Goal: Task Accomplishment & Management: Complete application form

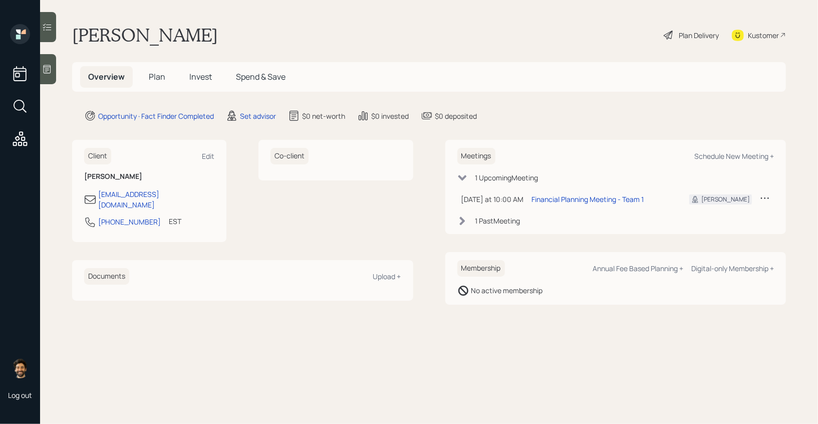
click at [47, 78] on div at bounding box center [48, 69] width 16 height 30
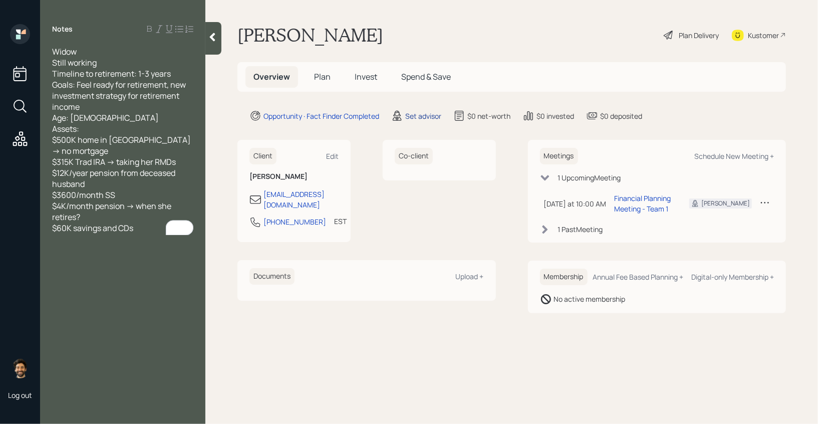
click at [421, 113] on div "Set advisor" at bounding box center [423, 116] width 36 height 11
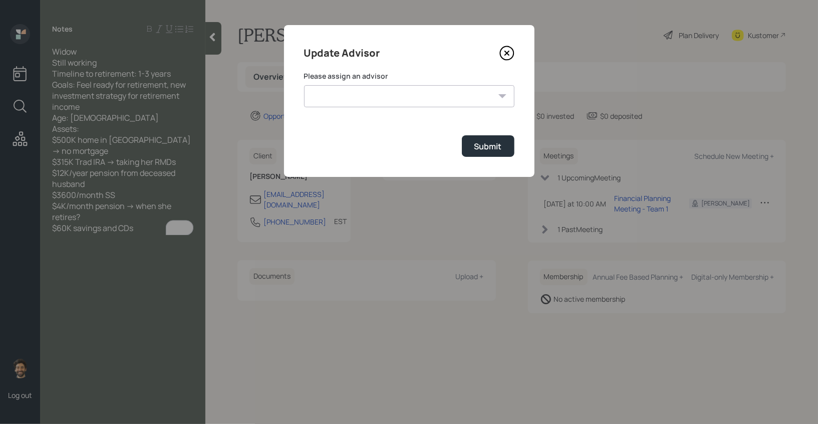
click at [366, 88] on select "[PERSON_NAME] [PERSON_NAME] End [PERSON_NAME] [PERSON_NAME] [PERSON_NAME] [PERS…" at bounding box center [409, 96] width 210 height 22
select select "f14b762f-c7c2-4b89-9227-8fa891345eea"
click at [304, 85] on select "[PERSON_NAME] [PERSON_NAME] End [PERSON_NAME] [PERSON_NAME] [PERSON_NAME] [PERS…" at bounding box center [409, 96] width 210 height 22
click at [477, 142] on div "Submit" at bounding box center [489, 146] width 28 height 11
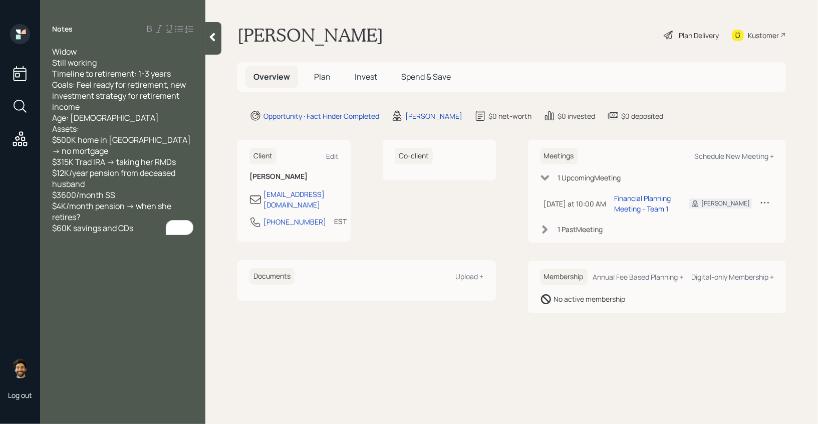
click at [321, 75] on span "Plan" at bounding box center [322, 76] width 17 height 11
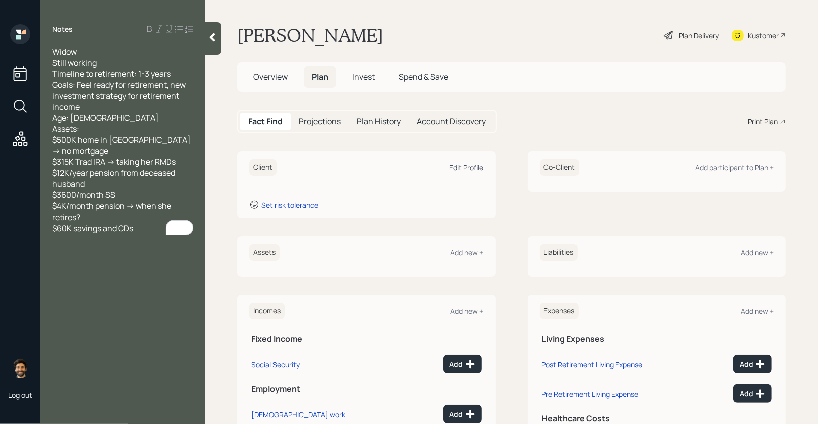
click at [469, 165] on div "Edit Profile" at bounding box center [467, 168] width 34 height 10
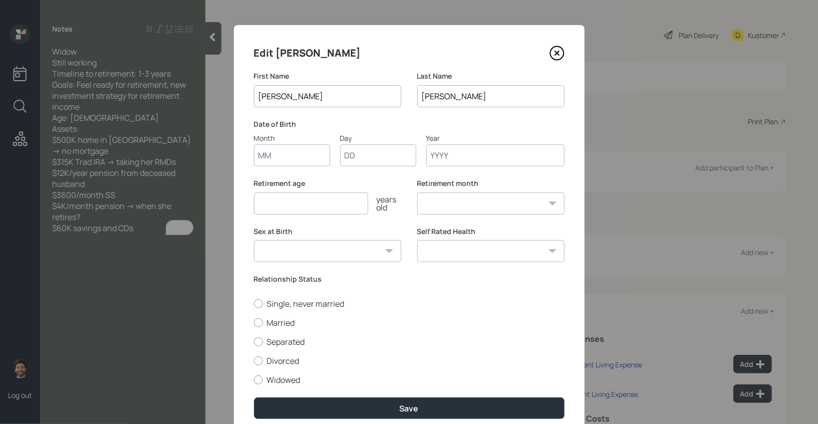
click at [276, 156] on input "Month" at bounding box center [292, 155] width 76 height 22
type input "01"
type input "1950"
select select "1"
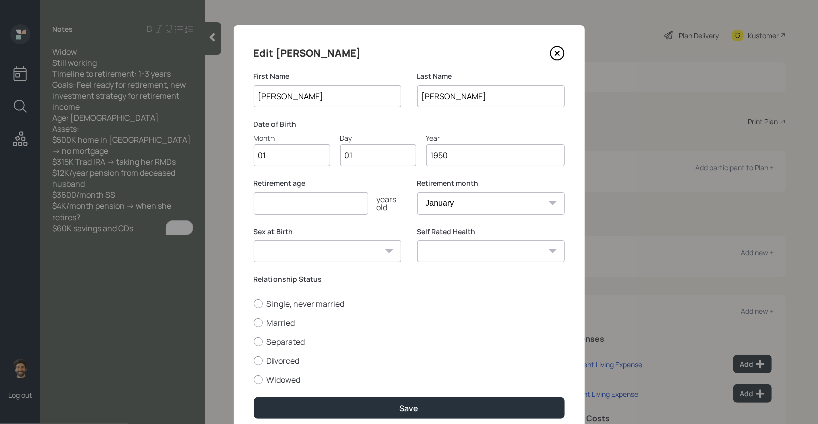
type input "1950"
click at [283, 205] on input "number" at bounding box center [311, 203] width 114 height 22
type input "80"
click at [275, 376] on label "Widowed" at bounding box center [409, 379] width 311 height 11
click at [254, 379] on input "Widowed" at bounding box center [254, 379] width 1 height 1
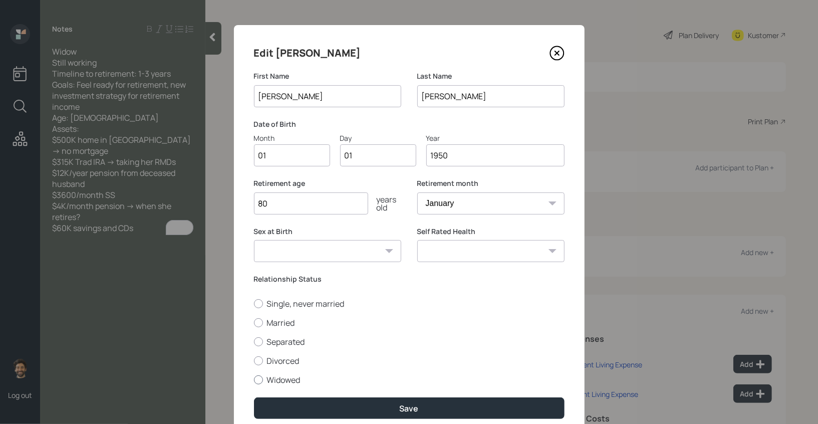
radio input "true"
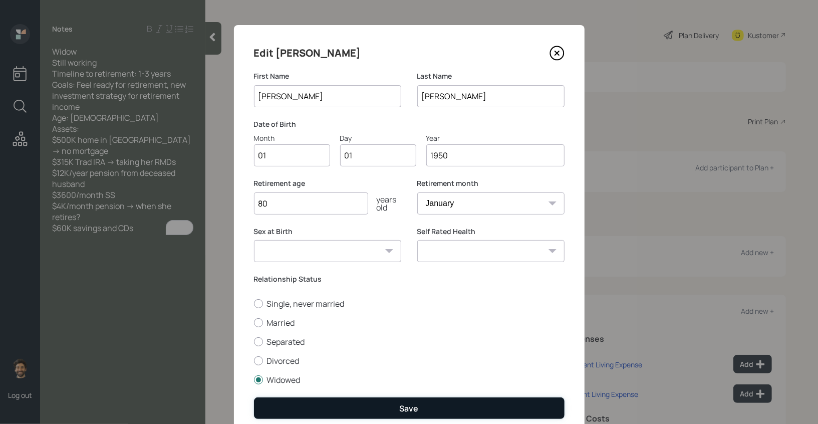
click at [291, 404] on button "Save" at bounding box center [409, 408] width 311 height 22
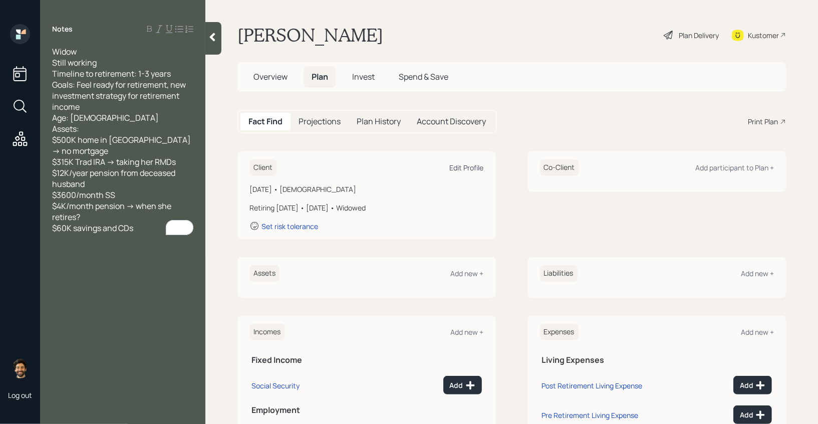
click at [464, 165] on div "Edit Profile" at bounding box center [467, 168] width 34 height 10
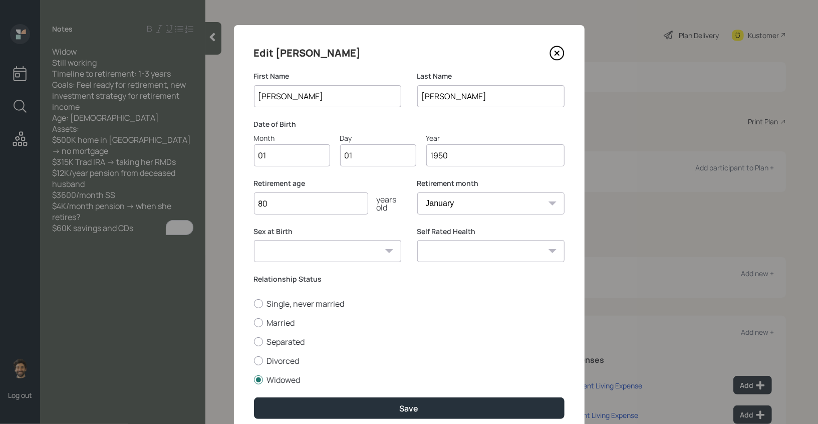
click at [468, 161] on input "1950" at bounding box center [495, 155] width 138 height 22
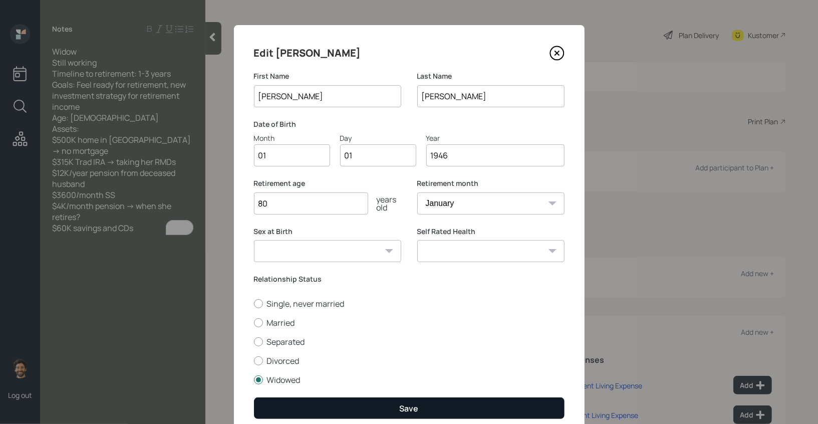
type input "1946"
click at [373, 400] on button "Save" at bounding box center [409, 408] width 311 height 22
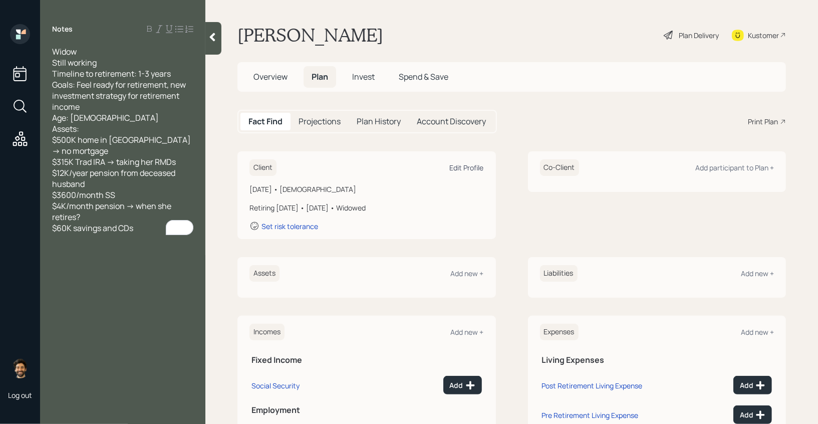
click at [459, 168] on div "Edit Profile" at bounding box center [467, 168] width 34 height 10
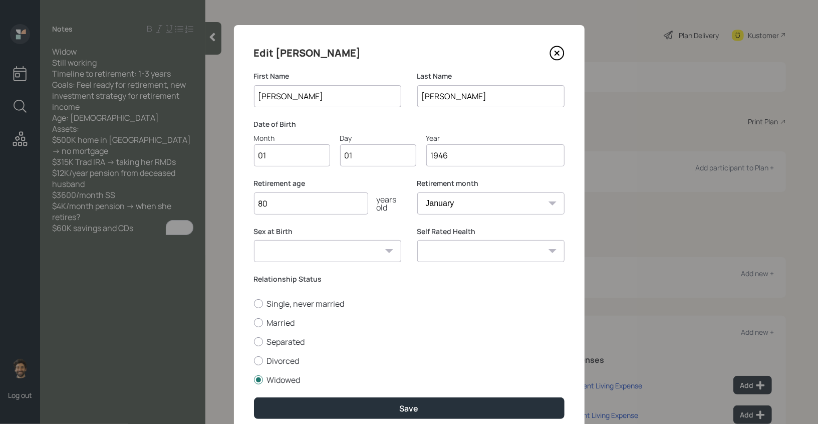
click at [500, 156] on input "1946" at bounding box center [495, 155] width 138 height 22
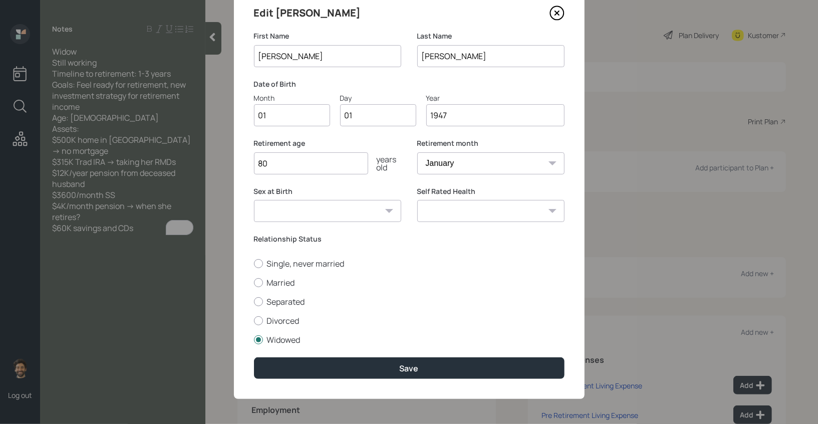
type input "1947"
click at [392, 356] on div "Edit [PERSON_NAME] First Name [PERSON_NAME] Last Name [PERSON_NAME] Date of Bir…" at bounding box center [409, 192] width 351 height 414
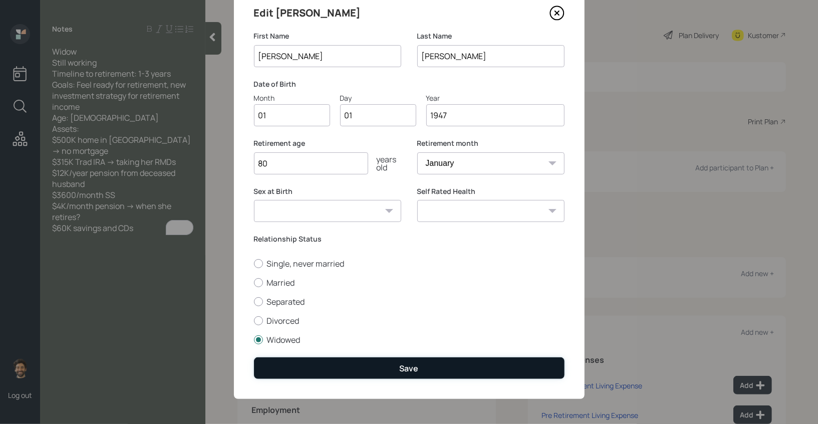
click at [364, 367] on button "Save" at bounding box center [409, 368] width 311 height 22
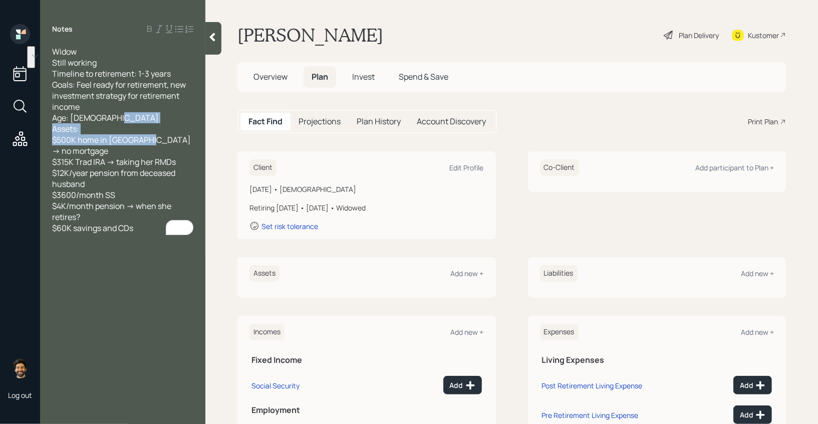
drag, startPoint x: 100, startPoint y: 155, endPoint x: 53, endPoint y: 142, distance: 49.5
click at [53, 142] on div "Widow Still working Timeline to retirement: 1-3 years Goals: Feel ready for ret…" at bounding box center [122, 139] width 141 height 187
click at [466, 272] on div "Add new +" at bounding box center [467, 274] width 33 height 10
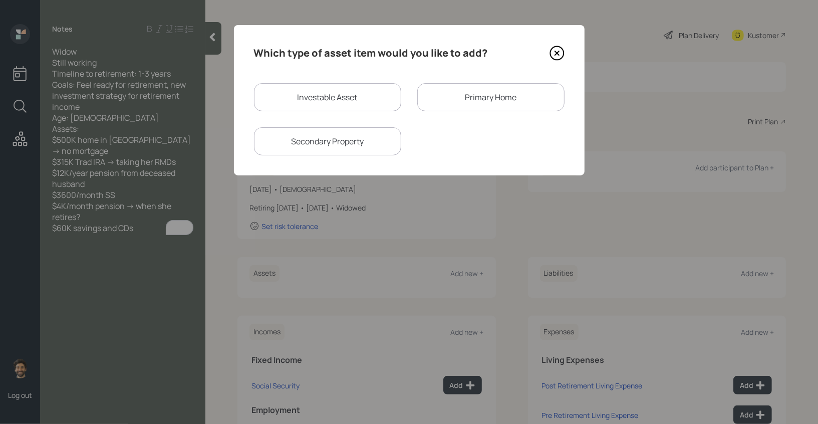
click at [460, 100] on div "Primary Home" at bounding box center [490, 97] width 147 height 28
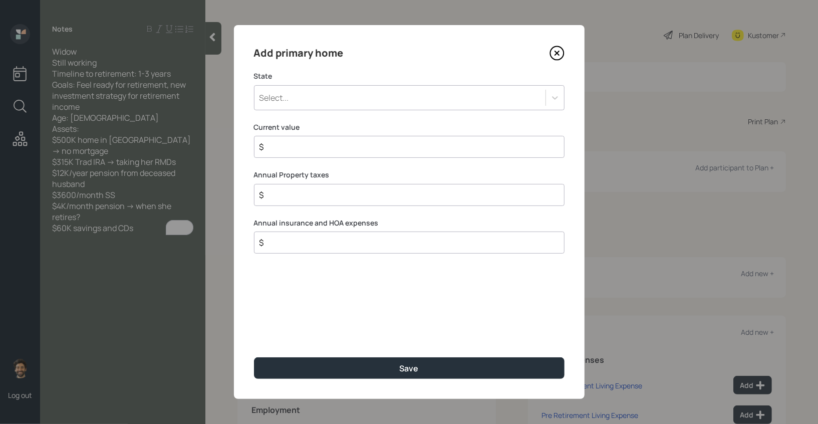
click at [323, 98] on div "Select..." at bounding box center [400, 97] width 291 height 17
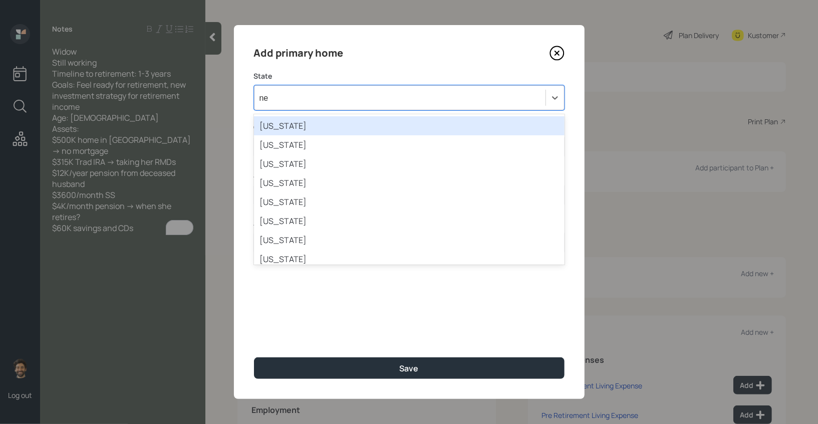
type input "new"
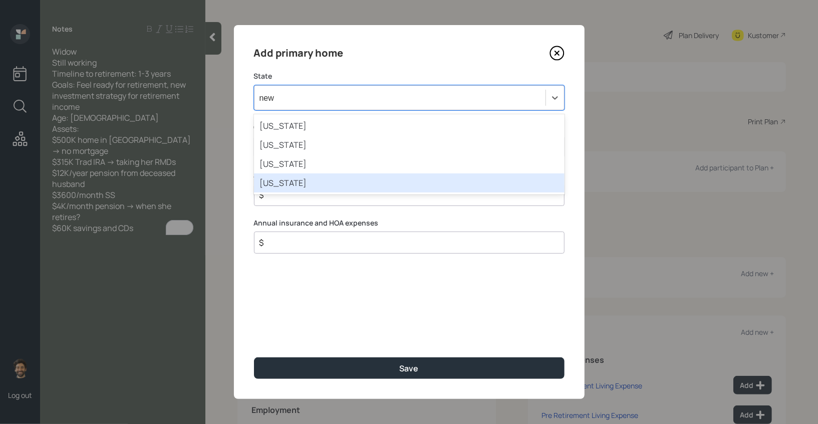
click at [292, 182] on div "[US_STATE]" at bounding box center [409, 182] width 311 height 19
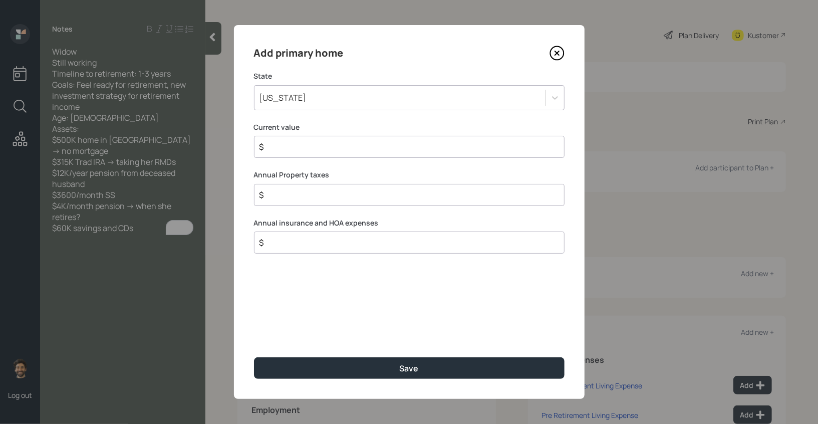
click at [295, 151] on input "$" at bounding box center [406, 147] width 294 height 12
type input "$ 500,000"
type input "$ 1"
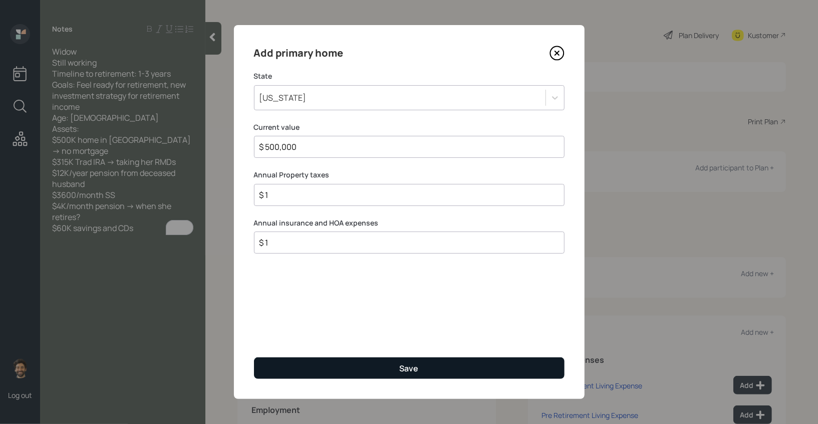
type input "$ 1"
click at [280, 363] on button "Save" at bounding box center [409, 368] width 311 height 22
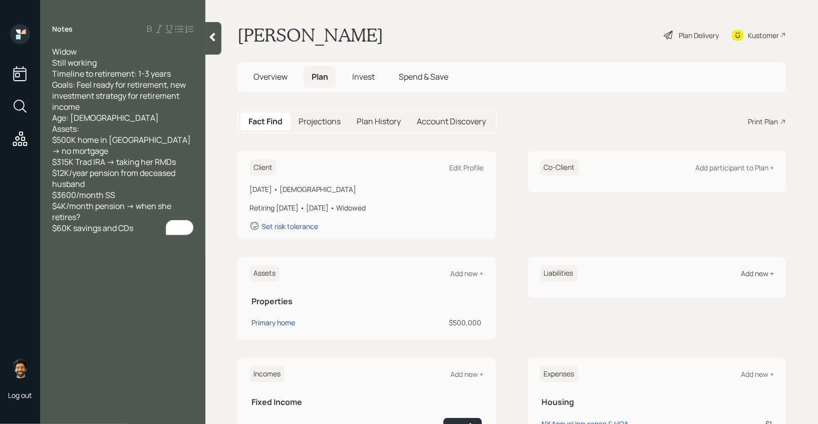
click at [748, 275] on div "Add new +" at bounding box center [757, 274] width 33 height 10
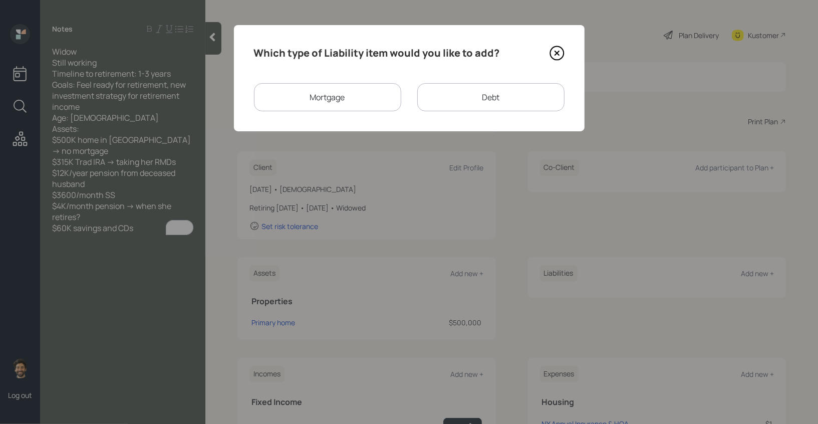
click at [335, 97] on div "Mortgage" at bounding box center [327, 97] width 147 height 28
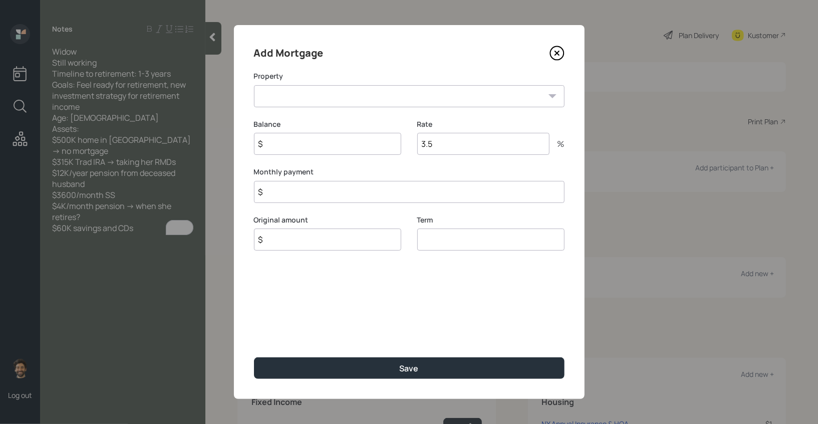
click at [553, 51] on icon at bounding box center [557, 53] width 15 height 15
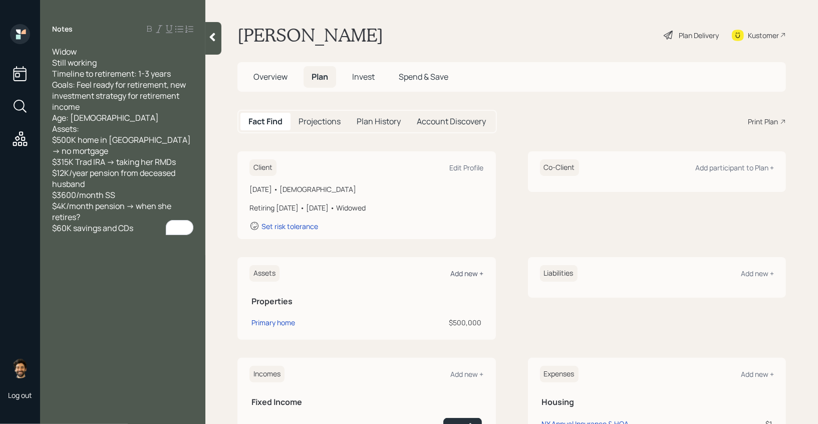
click at [476, 271] on div "Add new +" at bounding box center [467, 274] width 33 height 10
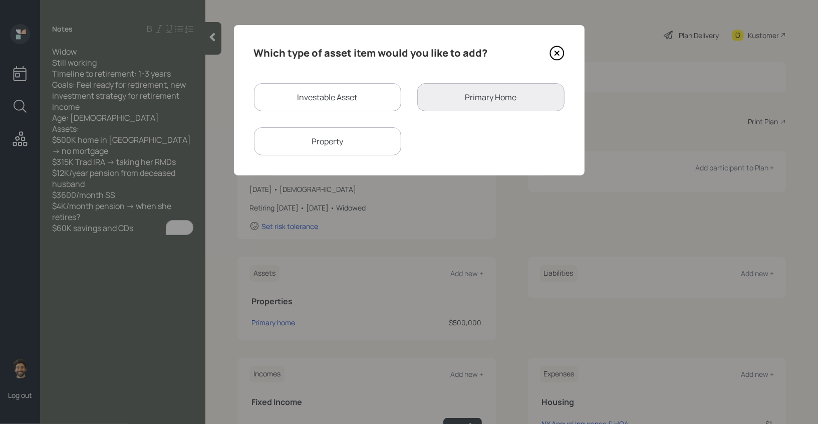
click at [333, 98] on div "Investable Asset" at bounding box center [327, 97] width 147 height 28
select select "taxable"
select select "balanced"
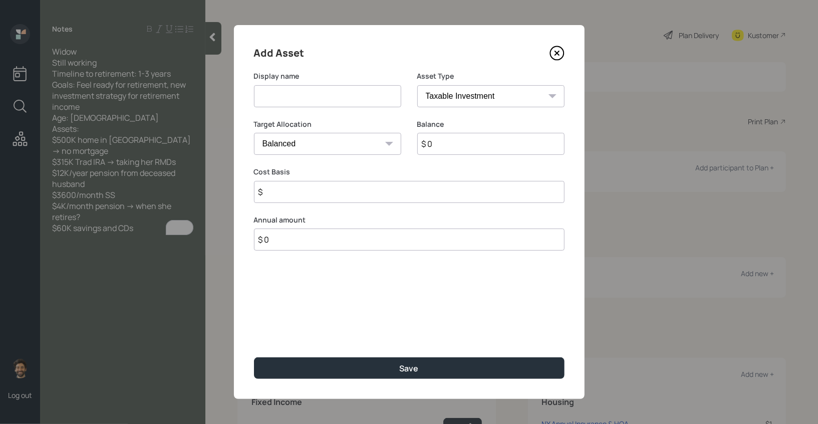
click at [311, 101] on input at bounding box center [327, 96] width 147 height 22
type input "Trad IRA"
click at [472, 143] on input "$ 0" at bounding box center [490, 144] width 147 height 22
type input "$ 315,000"
click at [456, 92] on select "SEP [PERSON_NAME] IRA 401(k) [PERSON_NAME] 401(k) 403(b) [PERSON_NAME] 403(b) 4…" at bounding box center [490, 96] width 147 height 22
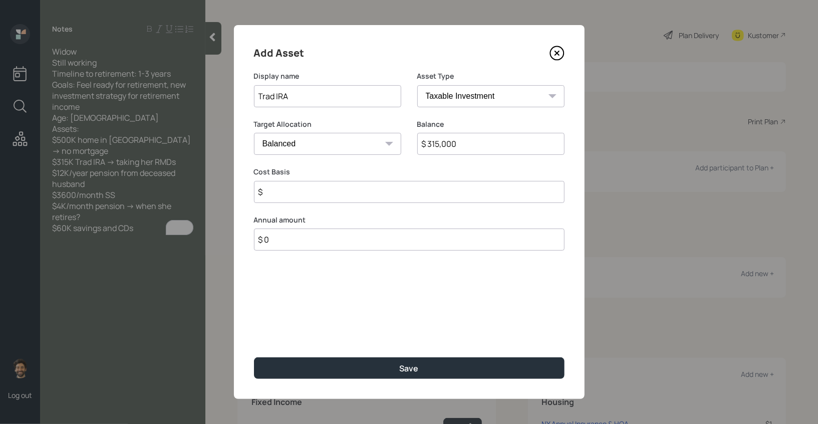
select select "ira"
click at [417, 85] on select "SEP [PERSON_NAME] IRA 401(k) [PERSON_NAME] 401(k) 403(b) [PERSON_NAME] 403(b) 4…" at bounding box center [490, 96] width 147 height 22
click at [283, 196] on input "$" at bounding box center [409, 192] width 311 height 22
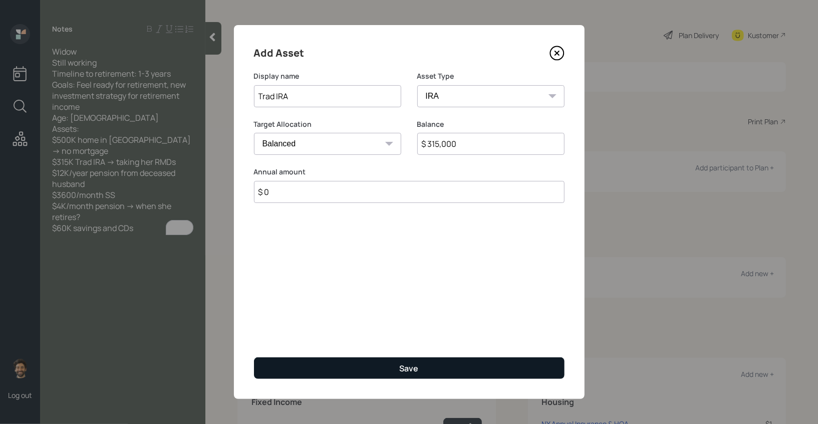
type input "$ 0"
click at [298, 372] on button "Save" at bounding box center [409, 368] width 311 height 22
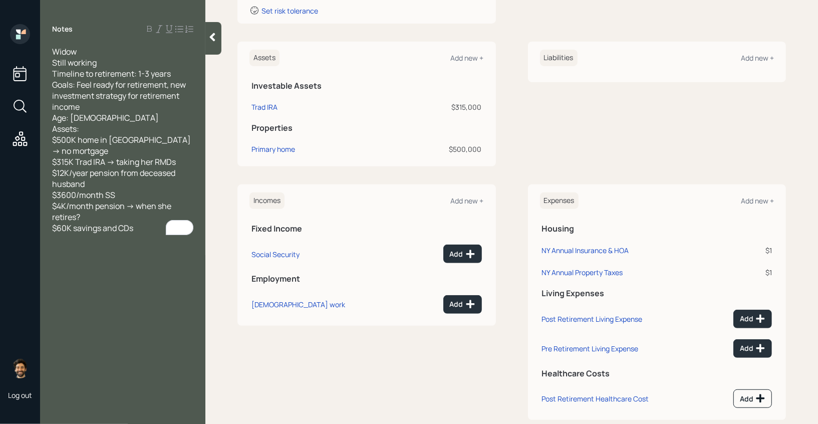
scroll to position [233, 0]
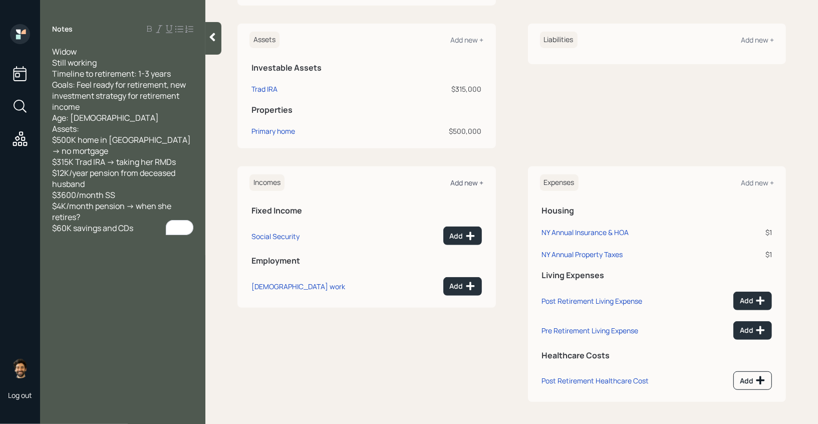
click at [466, 184] on div "Add new +" at bounding box center [467, 183] width 33 height 10
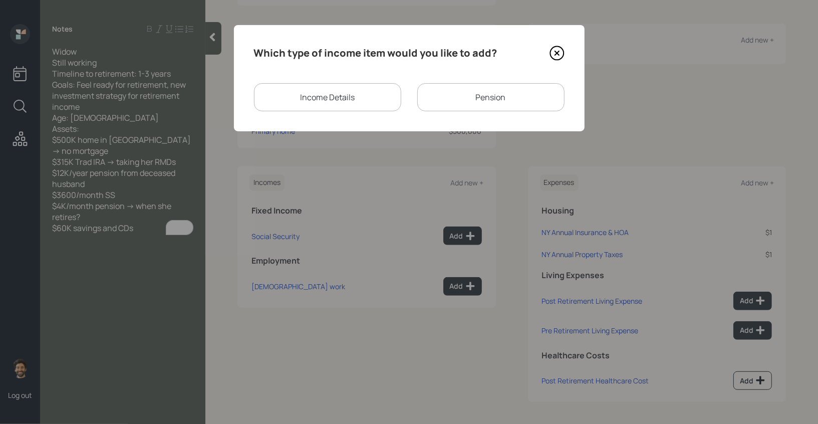
click at [448, 97] on div "Pension" at bounding box center [490, 97] width 147 height 28
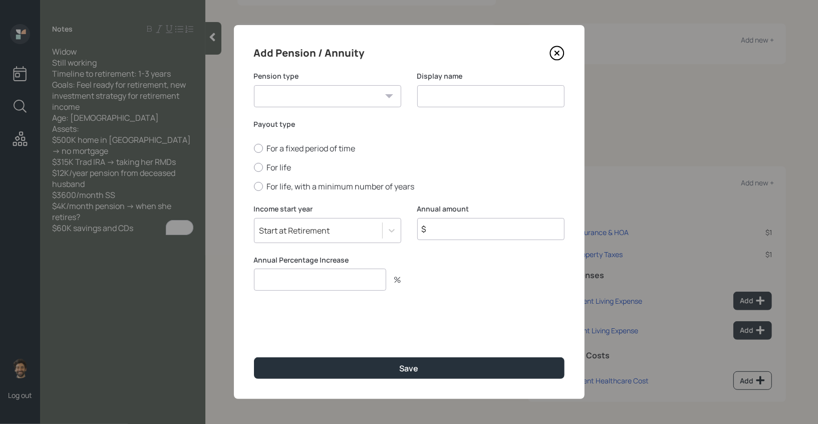
click at [335, 97] on select "Pension Annuity" at bounding box center [327, 96] width 147 height 22
select select "pension"
click at [254, 85] on select "Pension Annuity" at bounding box center [327, 96] width 147 height 22
click at [461, 97] on input at bounding box center [490, 96] width 147 height 22
type input "Pension"
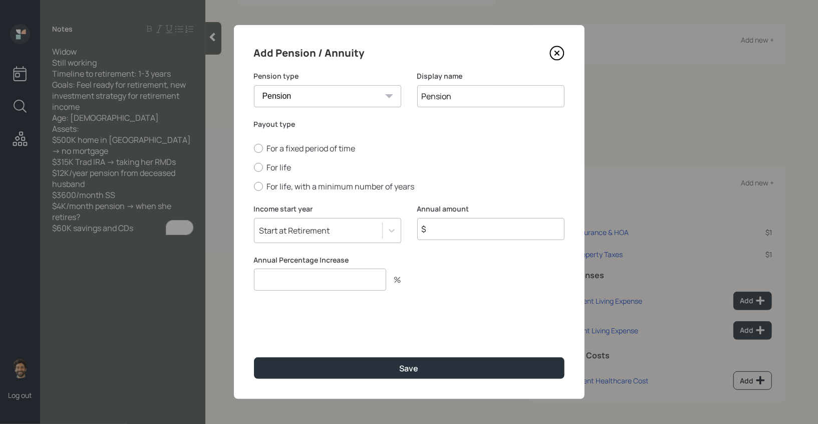
click at [279, 159] on div "For a fixed period of time For life For life, with a minimum number of years" at bounding box center [409, 167] width 311 height 49
click at [275, 165] on label "For life" at bounding box center [409, 167] width 311 height 11
click at [254, 167] on input "For life" at bounding box center [254, 167] width 1 height 1
radio input "true"
click at [459, 228] on input "$" at bounding box center [490, 229] width 147 height 22
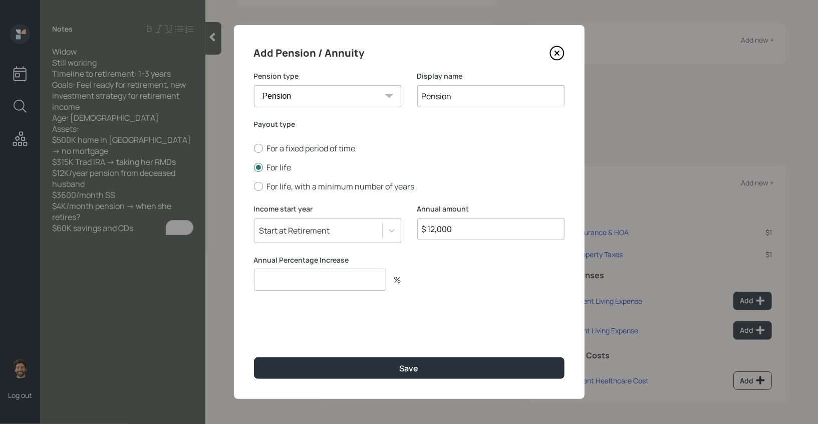
type input "$ 12,000"
type input "0"
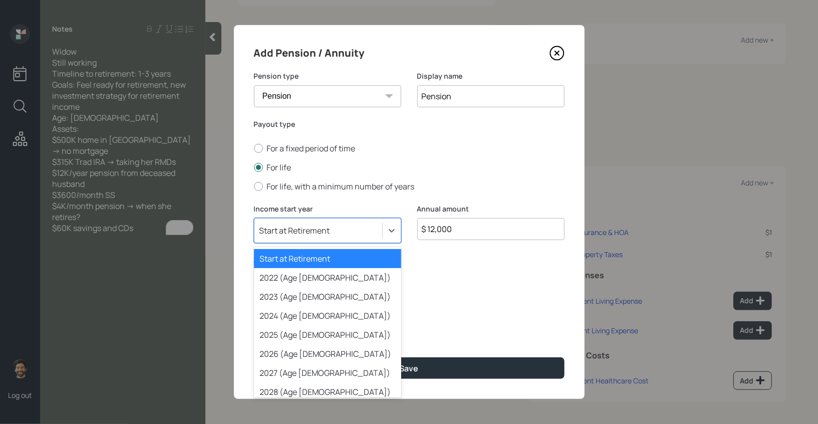
click at [313, 221] on div "Start at Retirement" at bounding box center [327, 230] width 147 height 25
click at [308, 277] on div "2022 (Age [DEMOGRAPHIC_DATA])" at bounding box center [327, 277] width 147 height 19
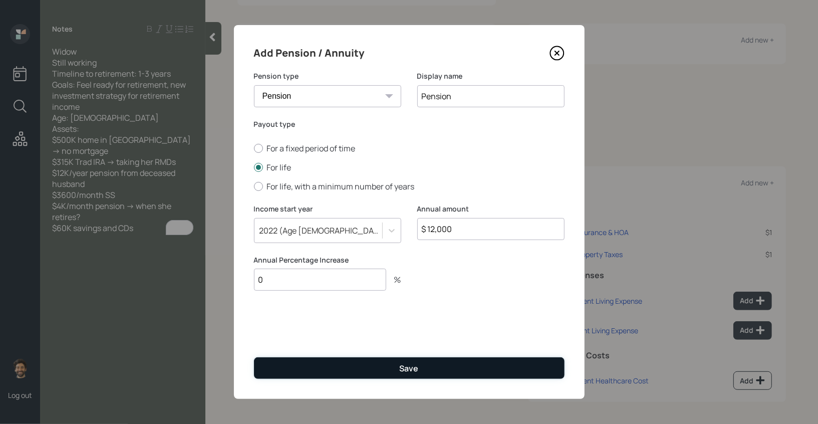
click at [301, 370] on button "Save" at bounding box center [409, 368] width 311 height 22
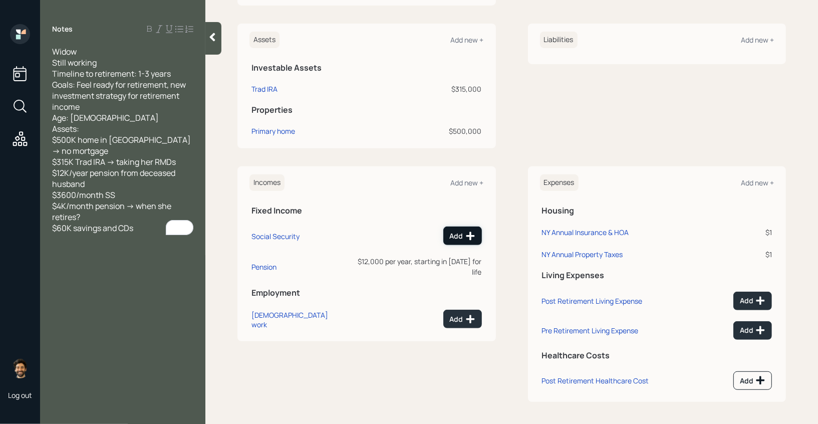
click at [456, 231] on div "Add" at bounding box center [463, 236] width 26 height 10
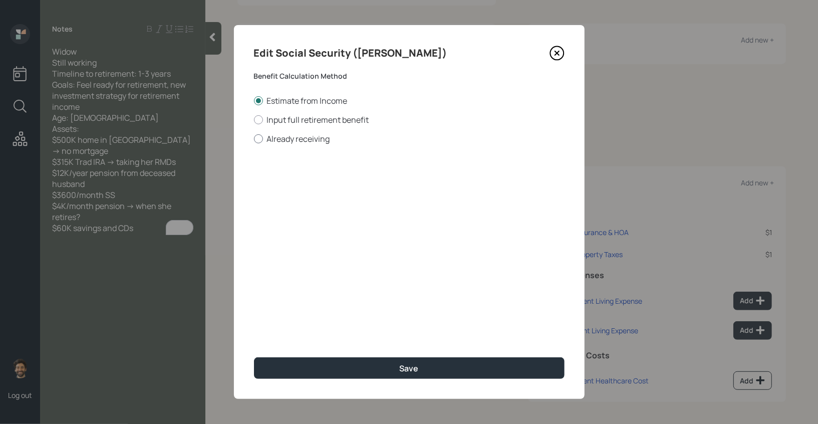
click at [282, 141] on label "Already receiving" at bounding box center [409, 138] width 311 height 11
click at [254, 139] on input "Already receiving" at bounding box center [254, 138] width 1 height 1
radio input "true"
click at [280, 240] on input "number" at bounding box center [311, 241] width 114 height 22
type input "65"
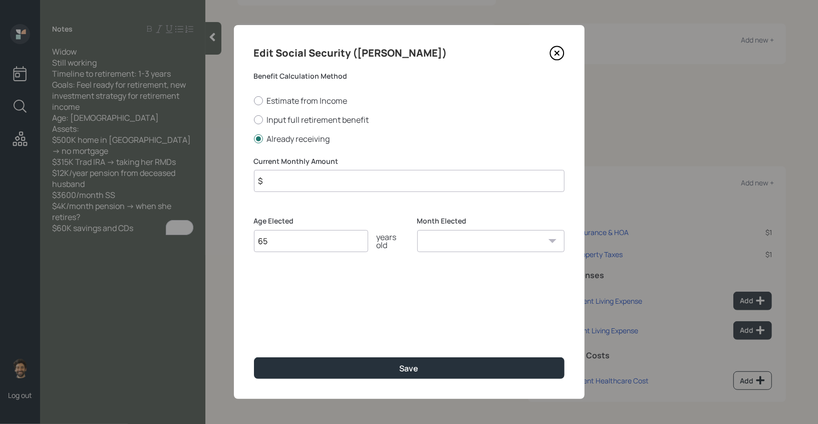
click at [312, 180] on input "$" at bounding box center [409, 181] width 311 height 22
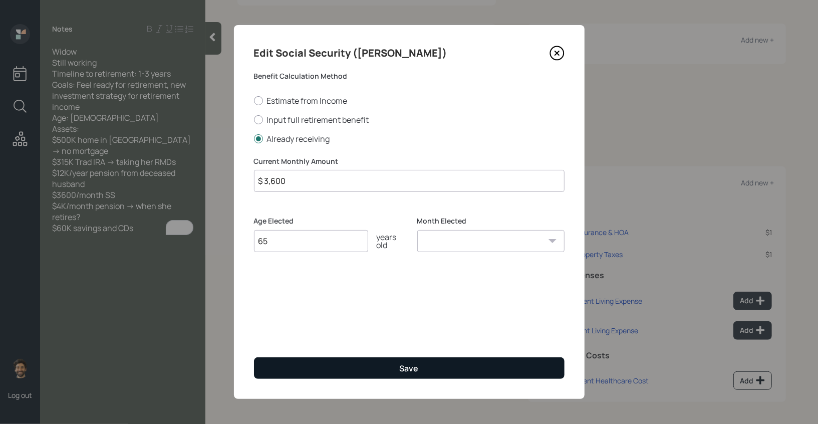
type input "$ 3,600"
click at [348, 370] on button "Save" at bounding box center [409, 368] width 311 height 22
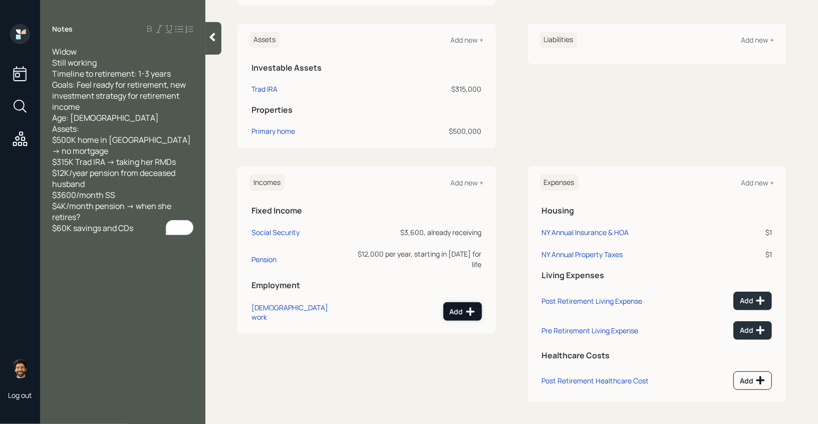
click at [461, 302] on button "Add" at bounding box center [462, 311] width 39 height 19
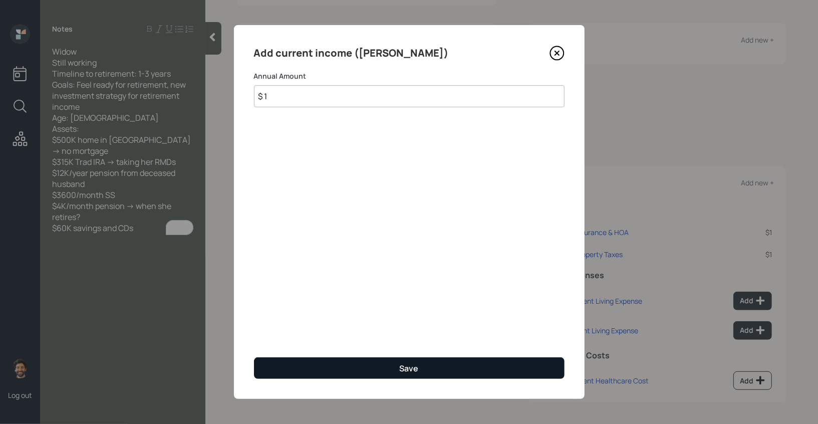
type input "$ 1"
click at [376, 366] on button "Save" at bounding box center [409, 368] width 311 height 22
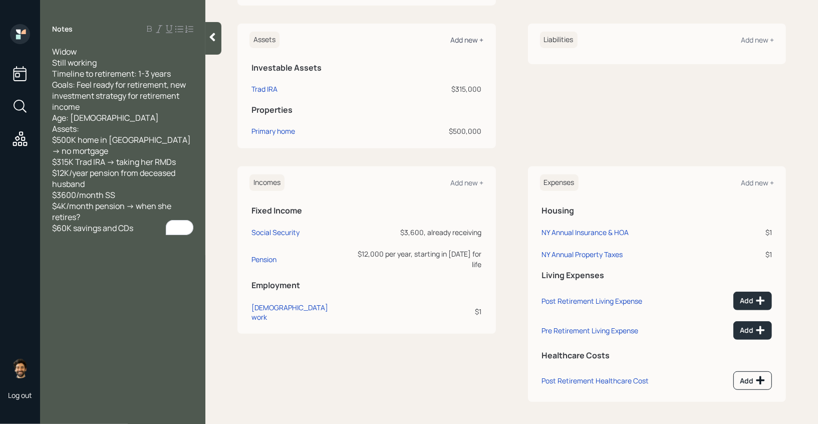
click at [466, 40] on div "Add new +" at bounding box center [467, 40] width 33 height 10
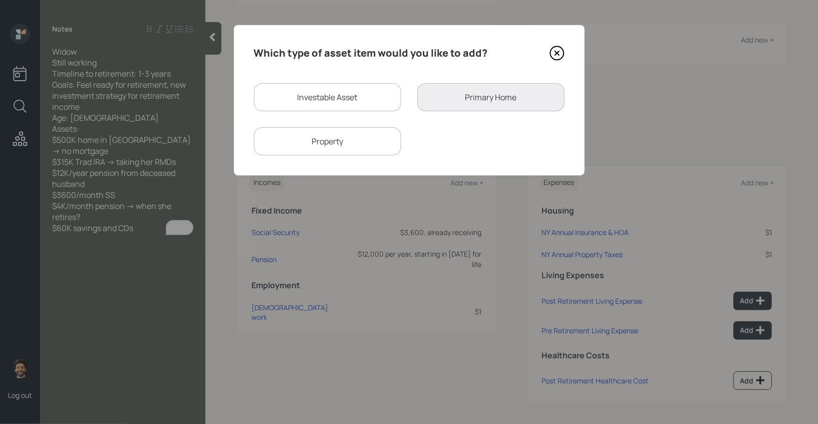
click at [306, 102] on div "Investable Asset" at bounding box center [327, 97] width 147 height 28
select select "taxable"
select select "balanced"
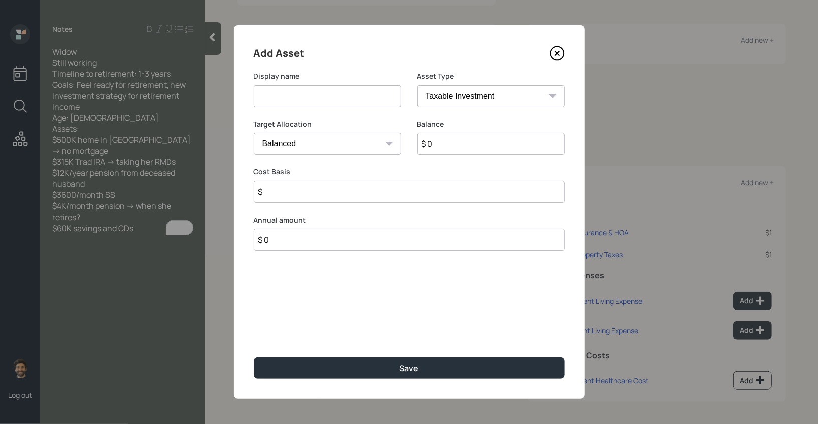
click at [296, 100] on input at bounding box center [327, 96] width 147 height 22
type input "Checking / Savings / CD's"
click at [485, 150] on input "$ 0" at bounding box center [490, 144] width 147 height 22
type input "$ 60,000"
click at [486, 97] on select "SEP [PERSON_NAME] IRA 401(k) [PERSON_NAME] 401(k) 403(b) [PERSON_NAME] 403(b) 4…" at bounding box center [490, 96] width 147 height 22
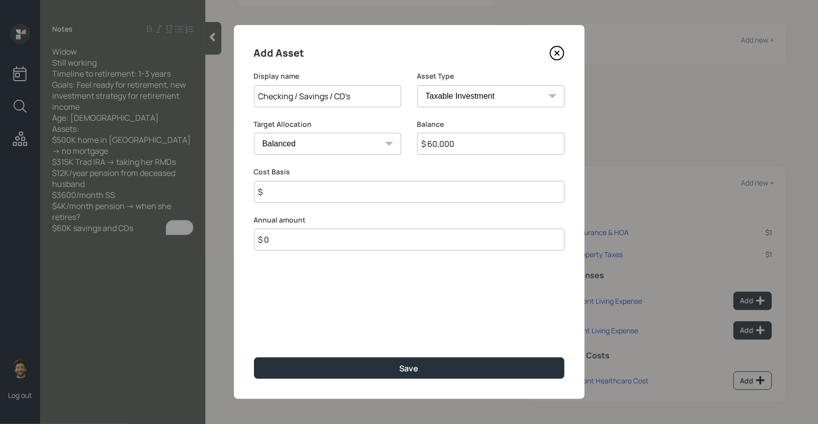
click at [442, 92] on select "SEP [PERSON_NAME] IRA 401(k) [PERSON_NAME] 401(k) 403(b) [PERSON_NAME] 403(b) 4…" at bounding box center [490, 96] width 147 height 22
select select "emergency_fund"
click at [417, 85] on select "SEP [PERSON_NAME] IRA 401(k) [PERSON_NAME] 401(k) 403(b) [PERSON_NAME] 403(b) 4…" at bounding box center [490, 96] width 147 height 22
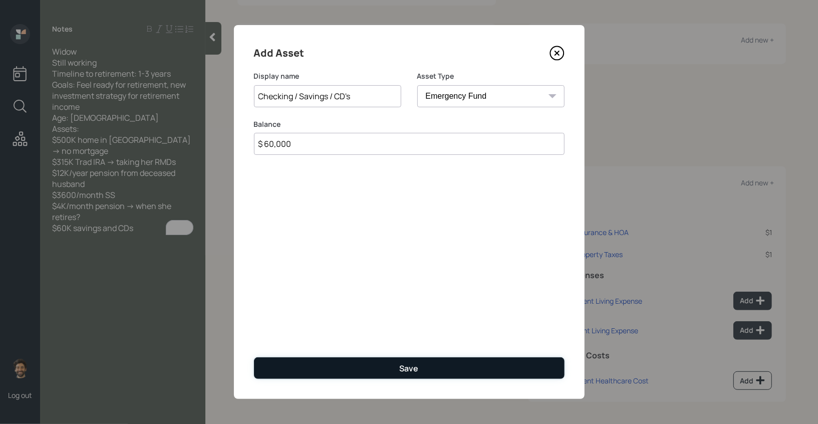
click at [347, 372] on button "Save" at bounding box center [409, 368] width 311 height 22
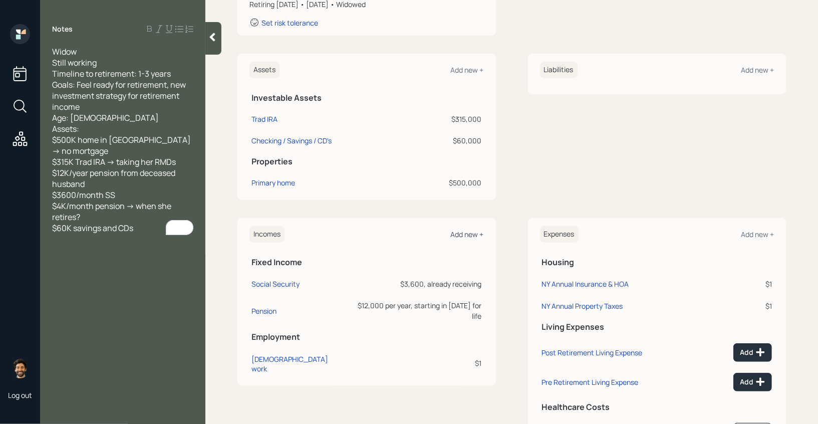
scroll to position [204, 0]
click at [462, 230] on div "Add new +" at bounding box center [467, 234] width 33 height 10
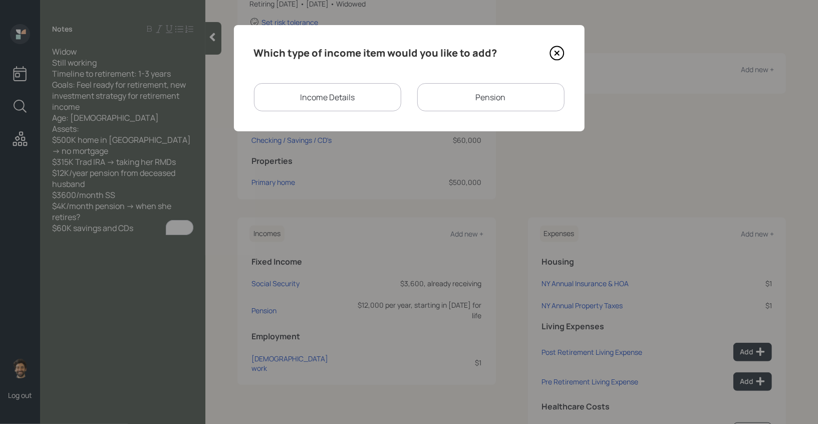
click at [435, 93] on div "Pension" at bounding box center [490, 97] width 147 height 28
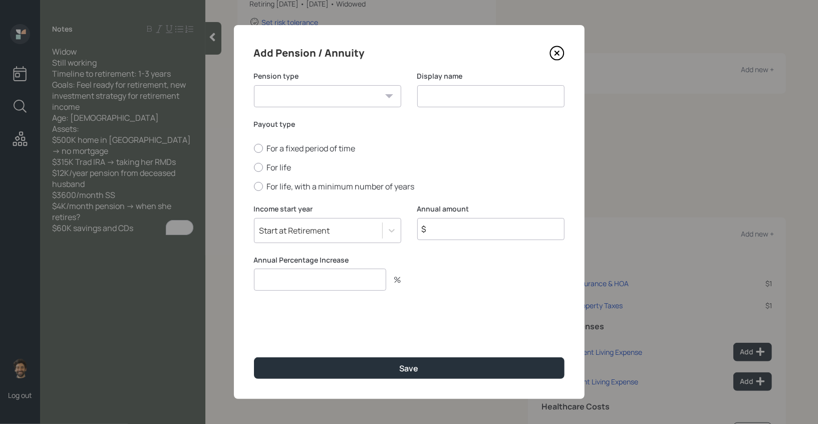
click at [304, 94] on select "Pension Annuity" at bounding box center [327, 96] width 147 height 22
select select "pension"
click at [254, 85] on select "Pension Annuity" at bounding box center [327, 96] width 147 height 22
click at [449, 96] on input at bounding box center [490, 96] width 147 height 22
type input "Pension"
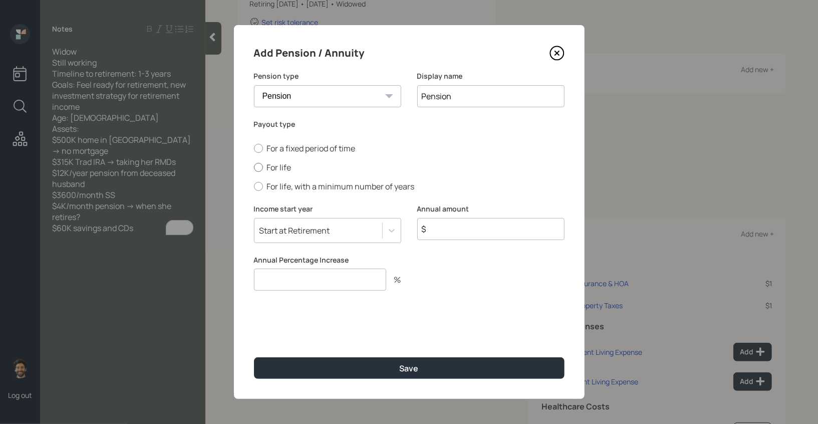
click at [262, 169] on div at bounding box center [258, 167] width 9 height 9
click at [254, 168] on input "For life" at bounding box center [254, 167] width 1 height 1
radio input "true"
click at [474, 236] on input "$" at bounding box center [490, 229] width 147 height 22
type input "$ 48,000"
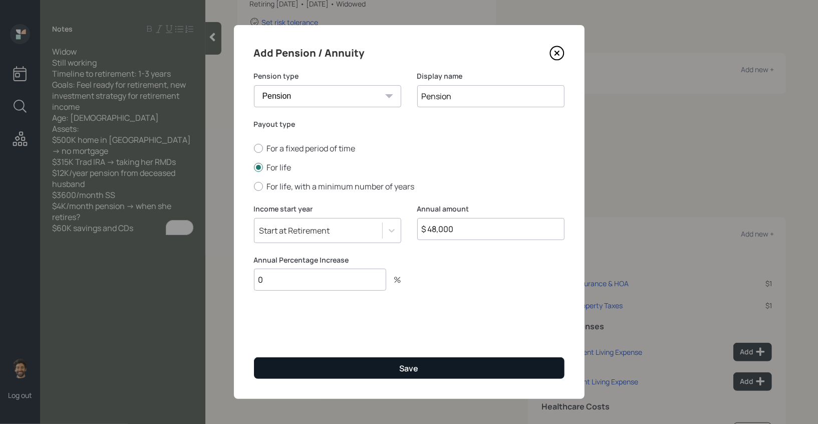
type input "0"
click at [375, 371] on button "Save" at bounding box center [409, 368] width 311 height 22
